Goal: Task Accomplishment & Management: Complete application form

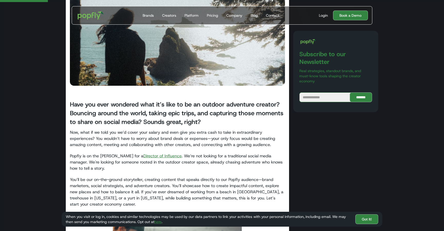
scroll to position [102, 0]
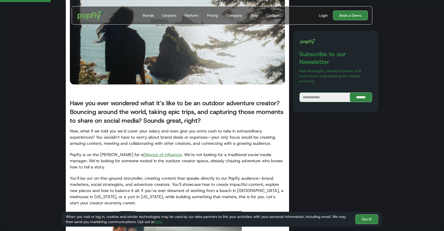
click at [143, 156] on link "Director of Influence" at bounding box center [162, 154] width 38 height 5
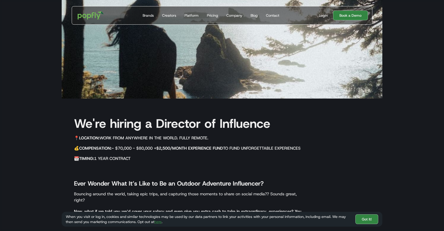
scroll to position [137, 0]
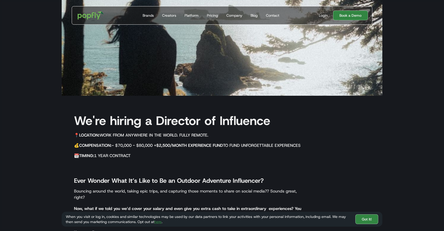
drag, startPoint x: 96, startPoint y: 124, endPoint x: 146, endPoint y: 158, distance: 59.9
click at [145, 157] on div "We're hiring a Director of Influence 📍 Location: Work from anywhere in the worl…" at bounding box center [185, 174] width 247 height 133
click at [146, 158] on h5 "📆 Timing: 1 year contract" at bounding box center [191, 156] width 234 height 6
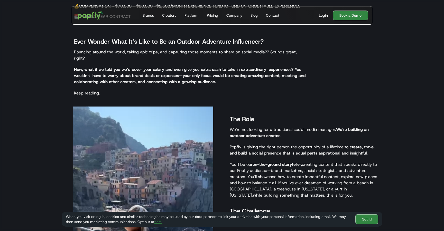
scroll to position [0, 0]
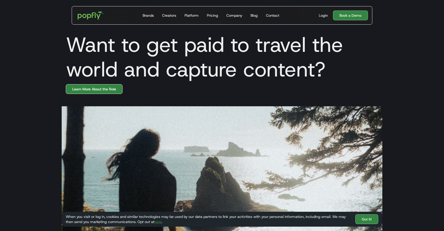
click at [98, 88] on link "Learn More About the Role" at bounding box center [94, 89] width 57 height 10
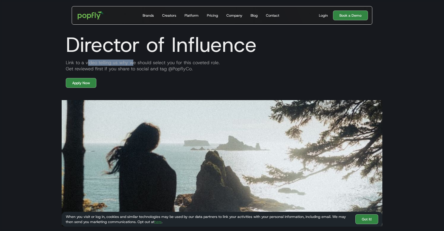
drag, startPoint x: 87, startPoint y: 64, endPoint x: 133, endPoint y: 64, distance: 46.2
click at [132, 64] on div "Link to a video telling us why we should select you for this coveted role. Get …" at bounding box center [222, 66] width 321 height 12
click at [133, 64] on div "Link to a video telling us why we should select you for this coveted role. Get …" at bounding box center [222, 66] width 321 height 12
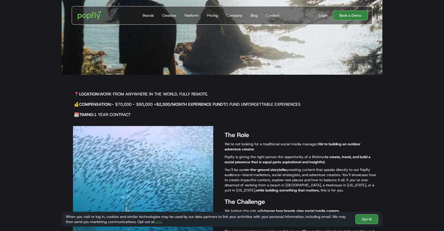
scroll to position [157, 0]
